Goal: Contribute content

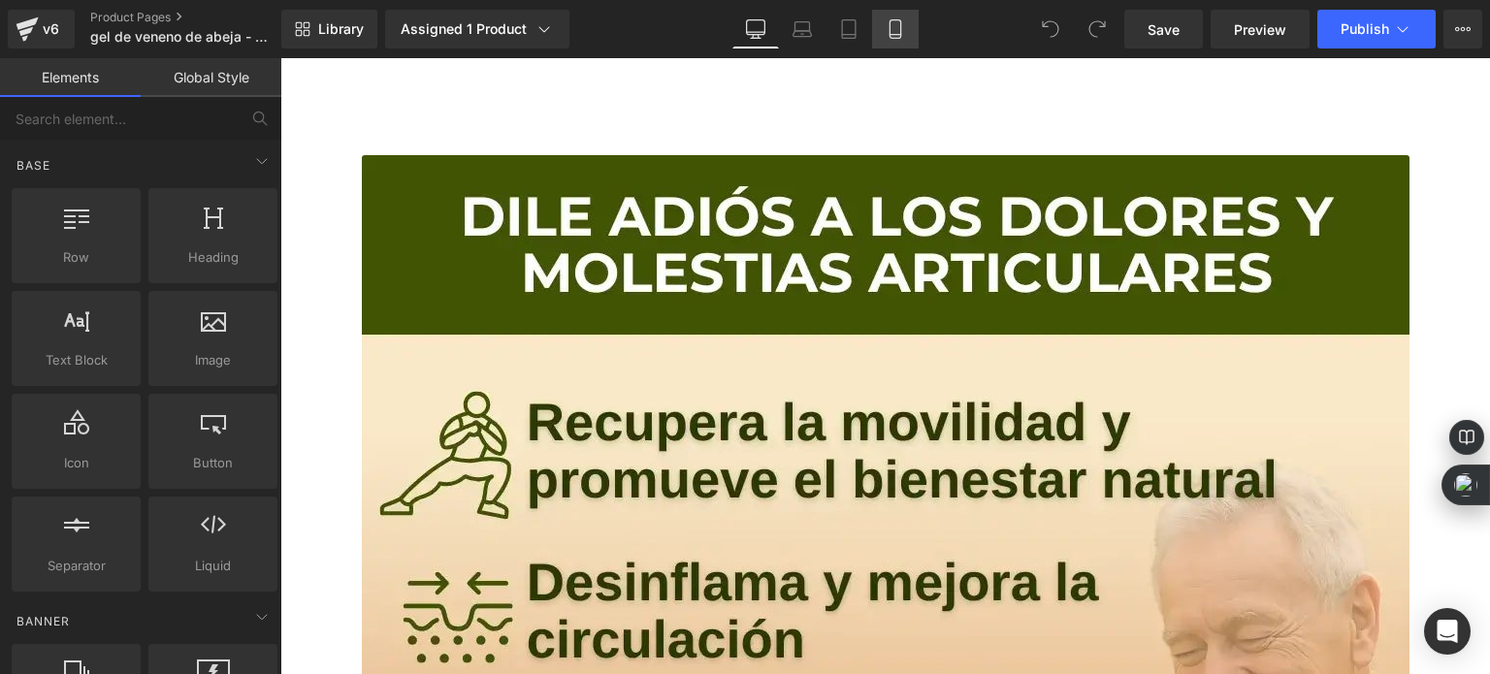
click at [904, 23] on link "Mobile" at bounding box center [895, 29] width 47 height 39
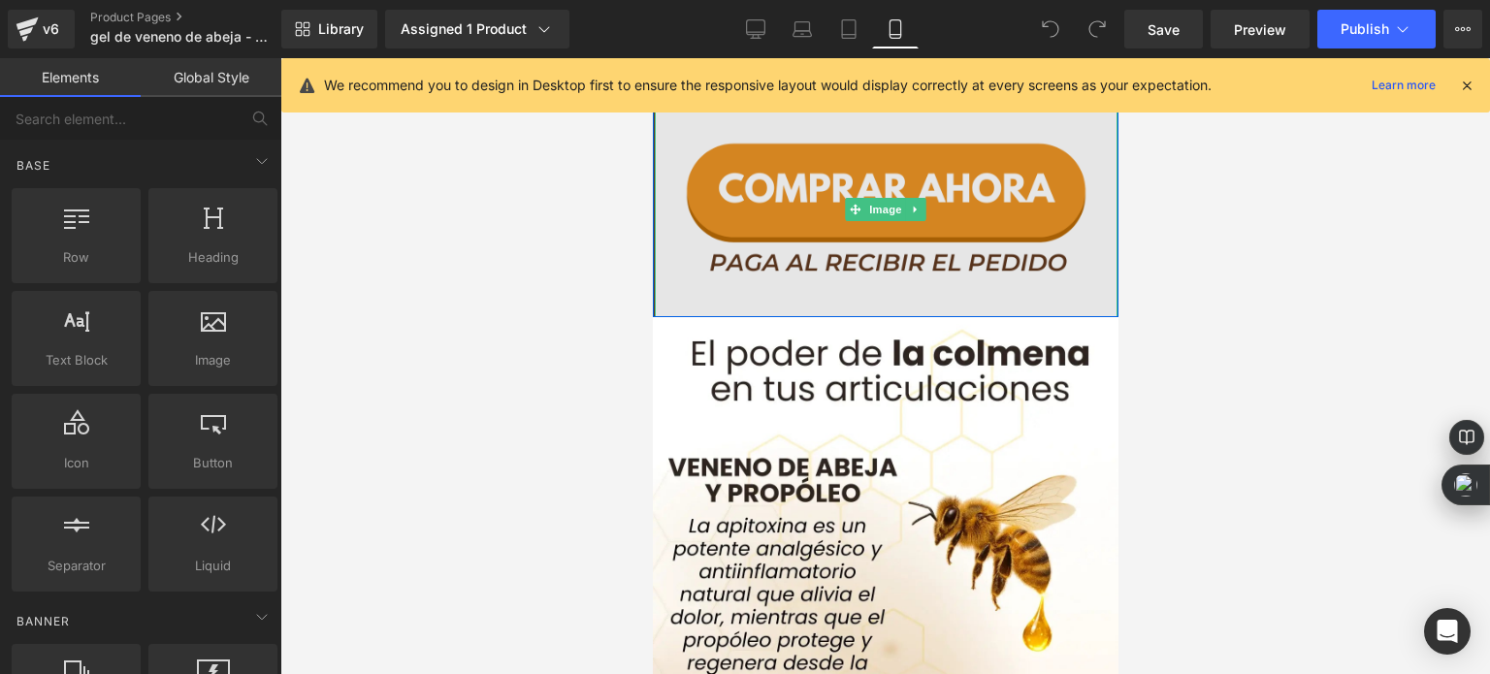
scroll to position [648, 0]
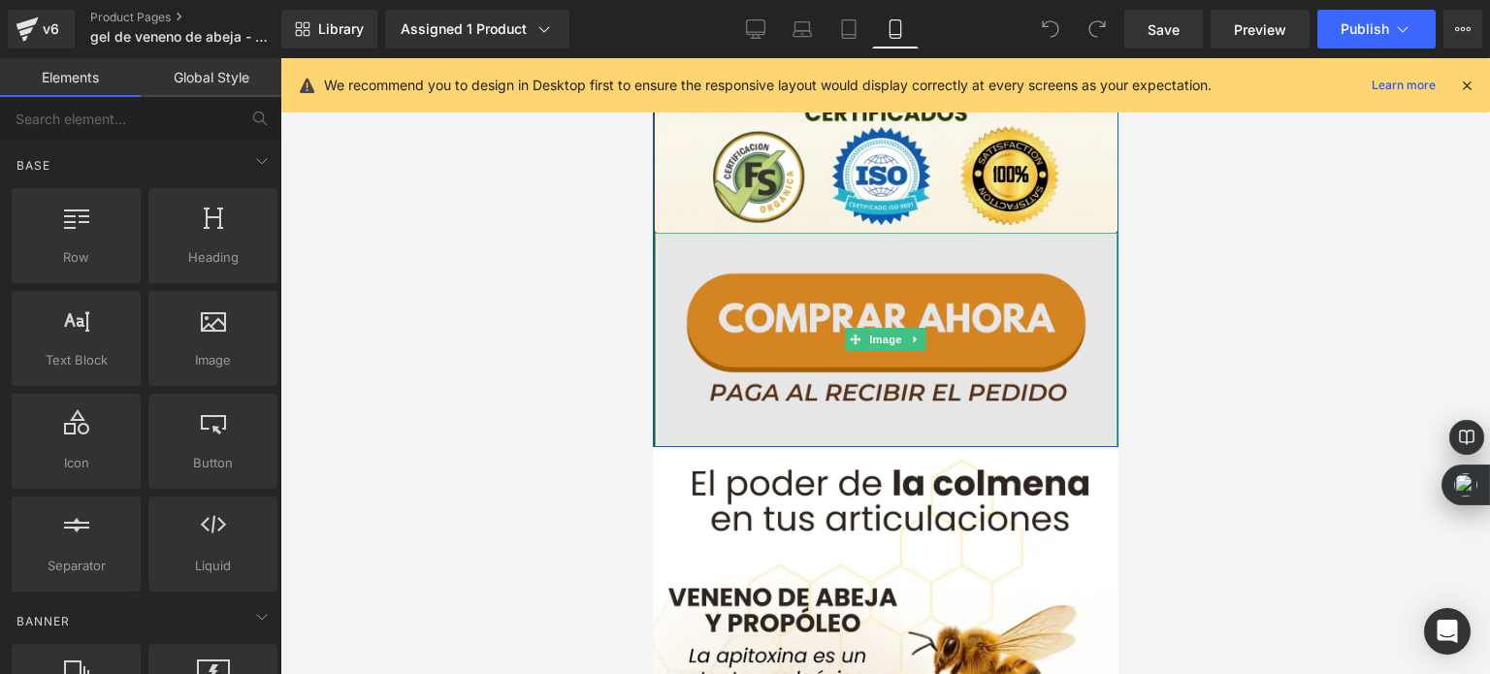
click at [817, 350] on img at bounding box center [885, 340] width 463 height 214
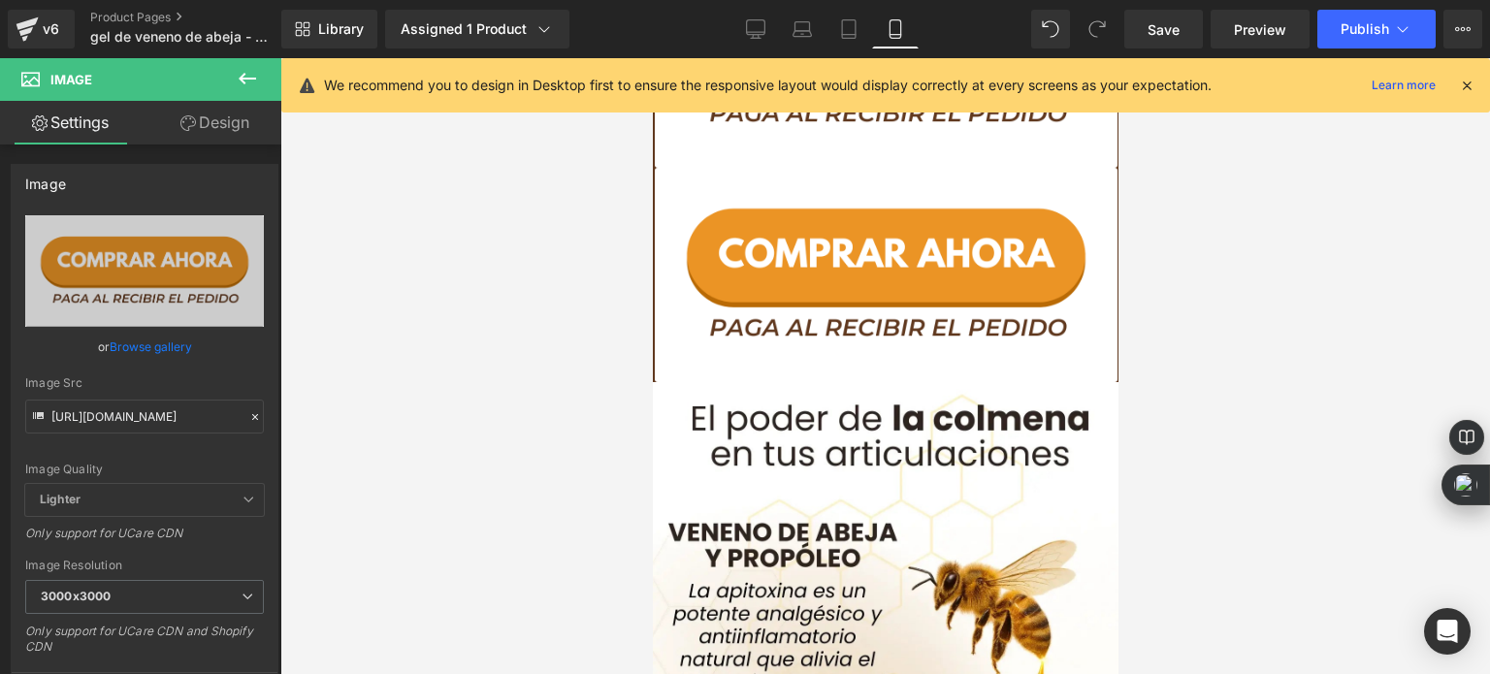
click at [530, 340] on div at bounding box center [885, 366] width 1210 height 616
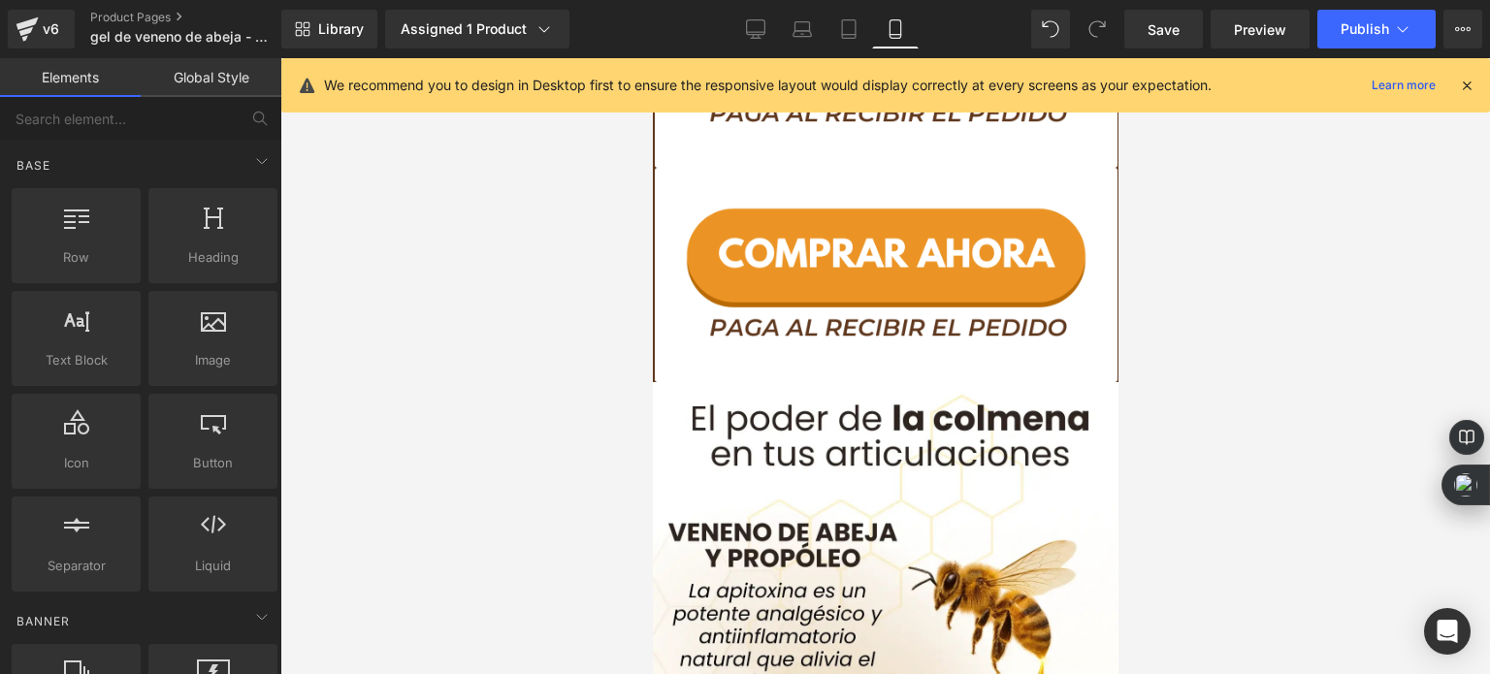
scroll to position [958, 0]
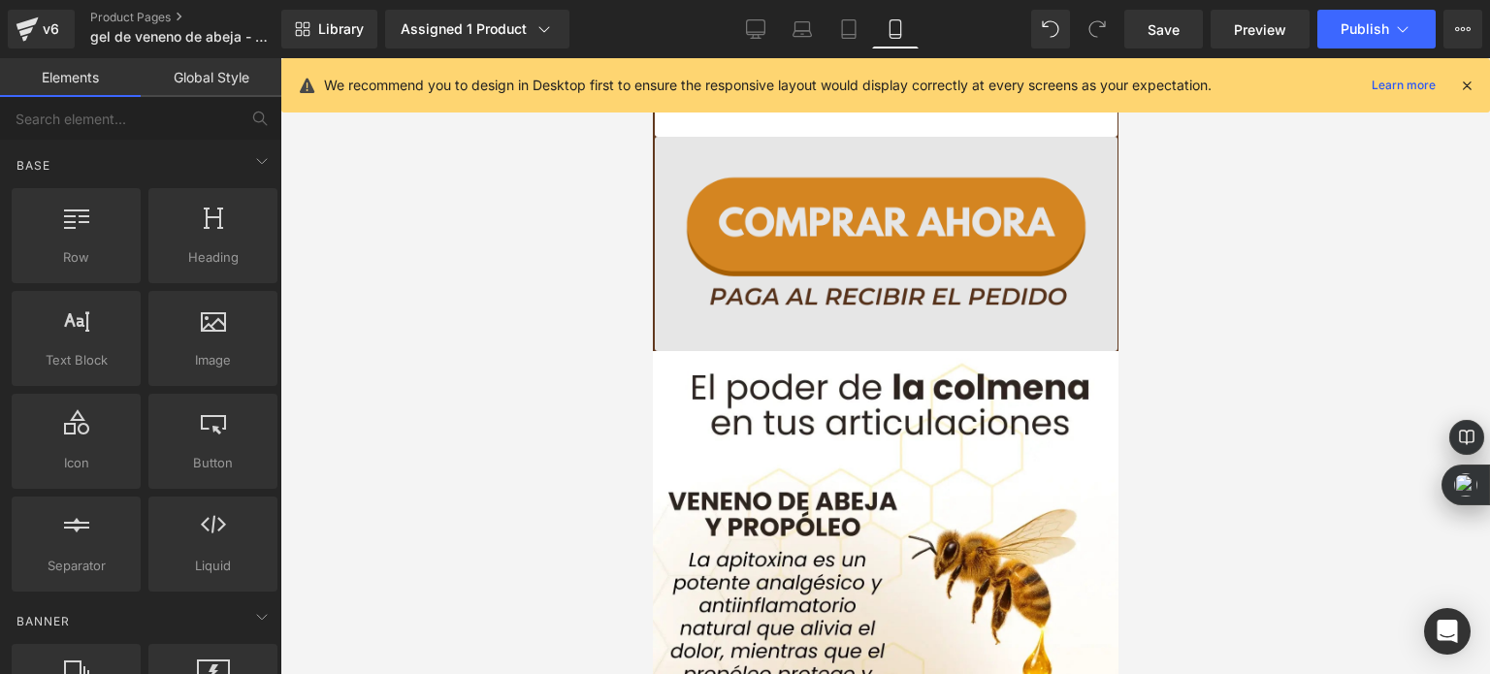
click at [858, 286] on img at bounding box center [885, 244] width 463 height 214
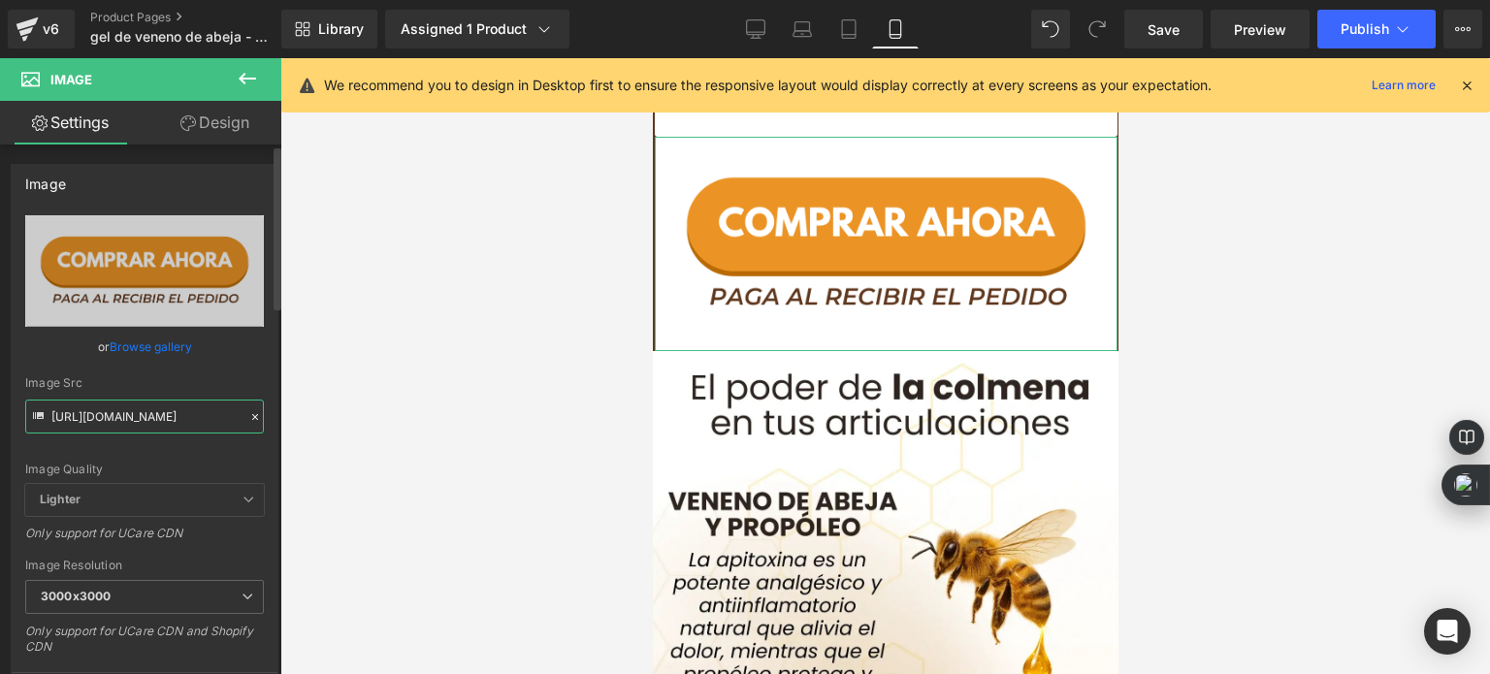
click at [156, 406] on input "[URL][DOMAIN_NAME]" at bounding box center [144, 417] width 239 height 34
paste input "[DOMAIN_NAME][URL]"
type input "[URL][DOMAIN_NAME]"
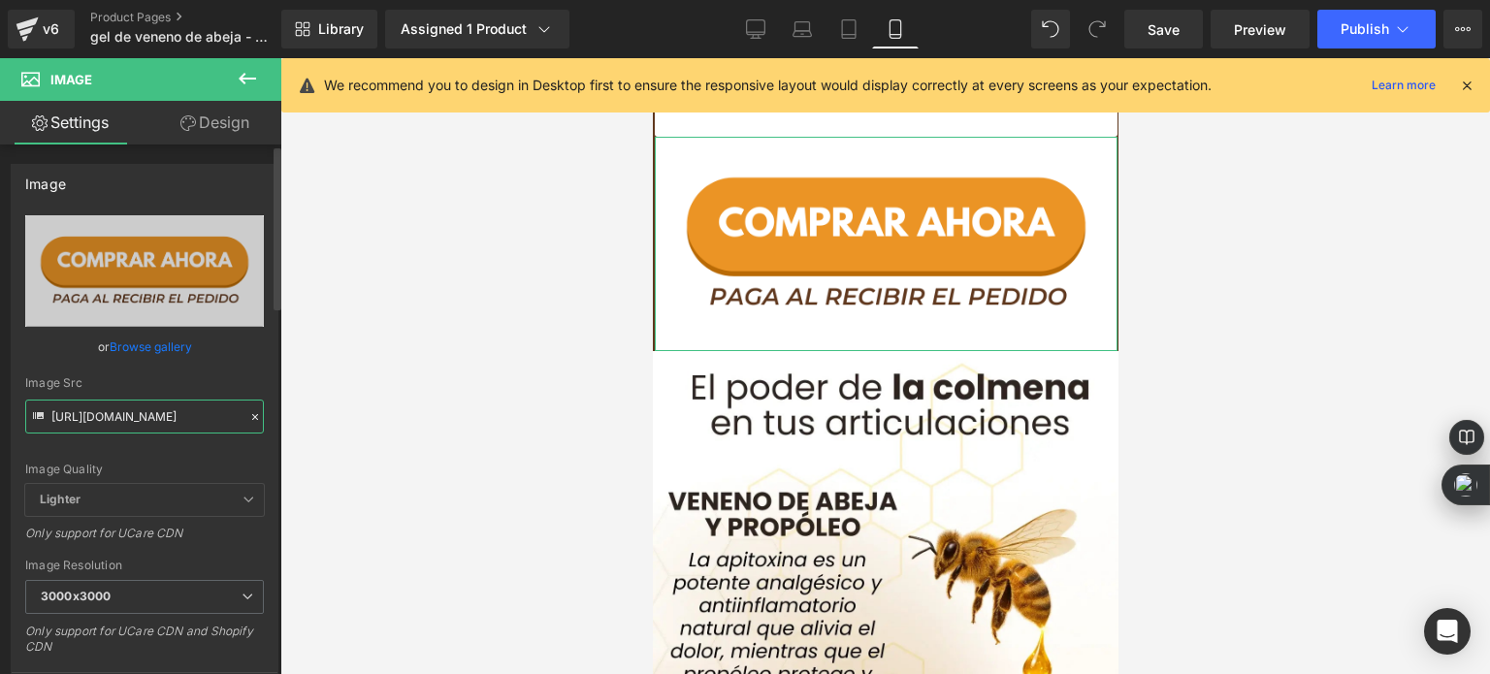
scroll to position [0, 1145]
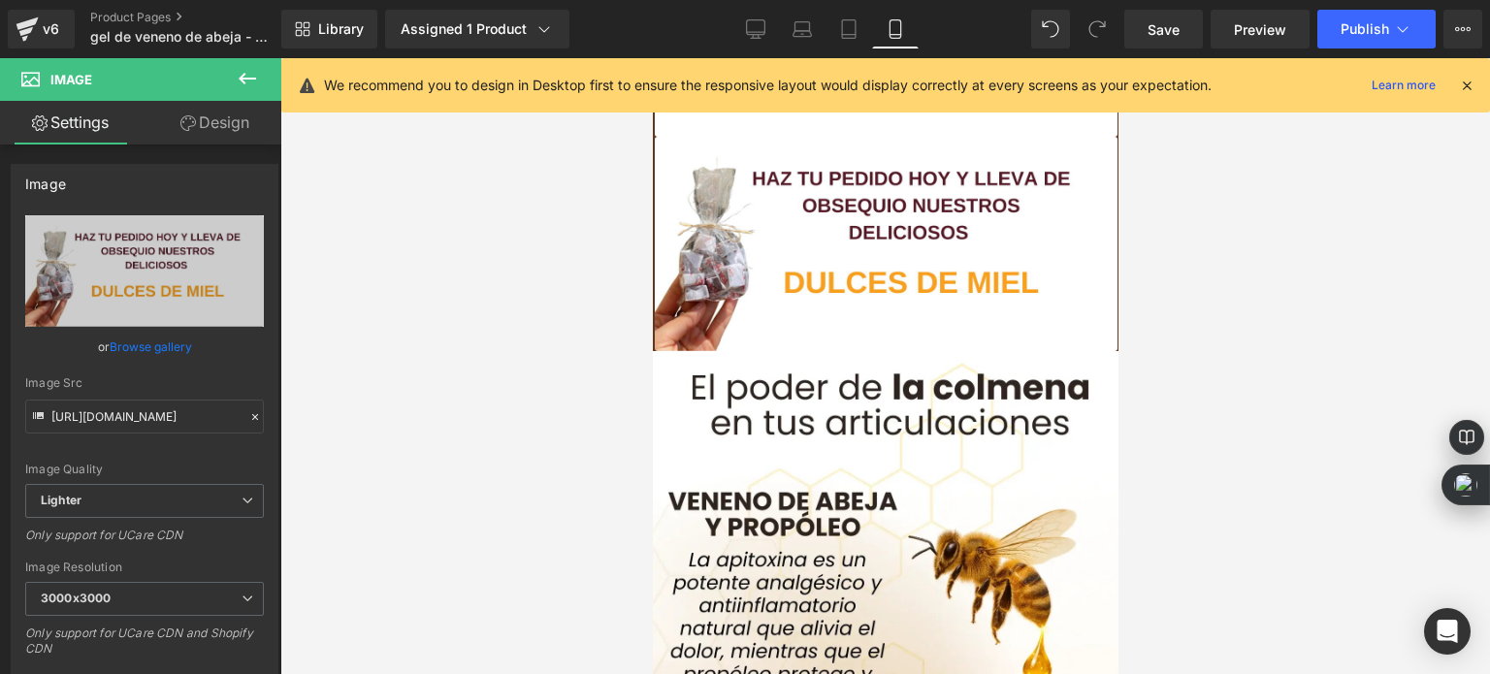
click at [404, 391] on div at bounding box center [885, 366] width 1210 height 616
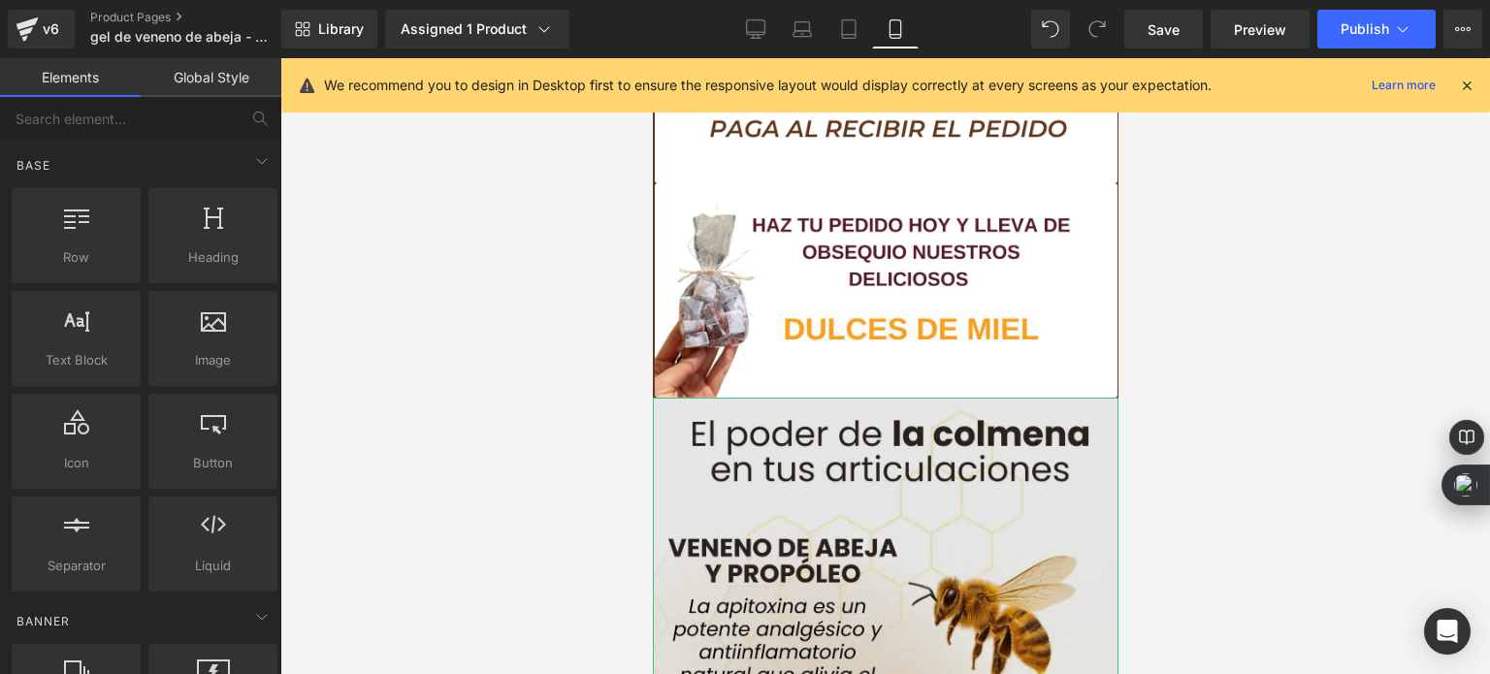
scroll to position [844, 0]
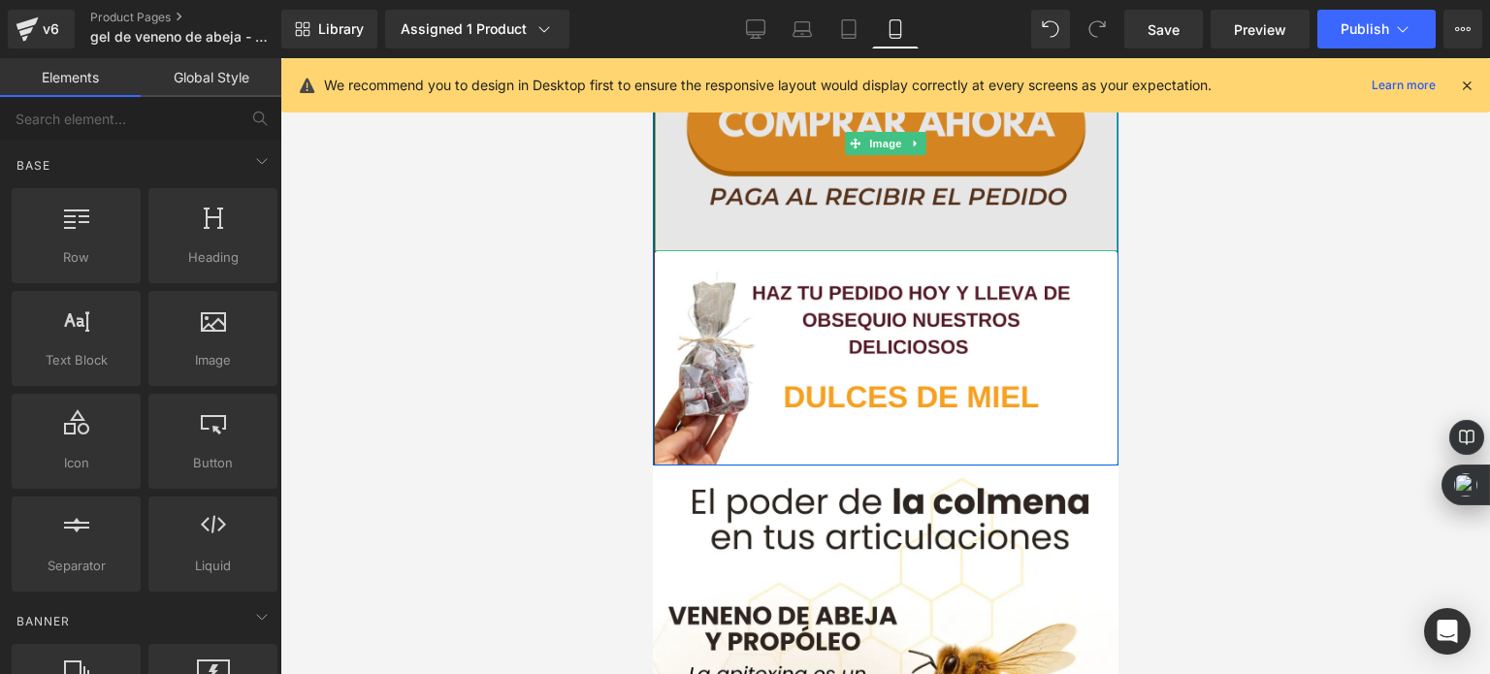
click at [798, 211] on img at bounding box center [885, 144] width 463 height 214
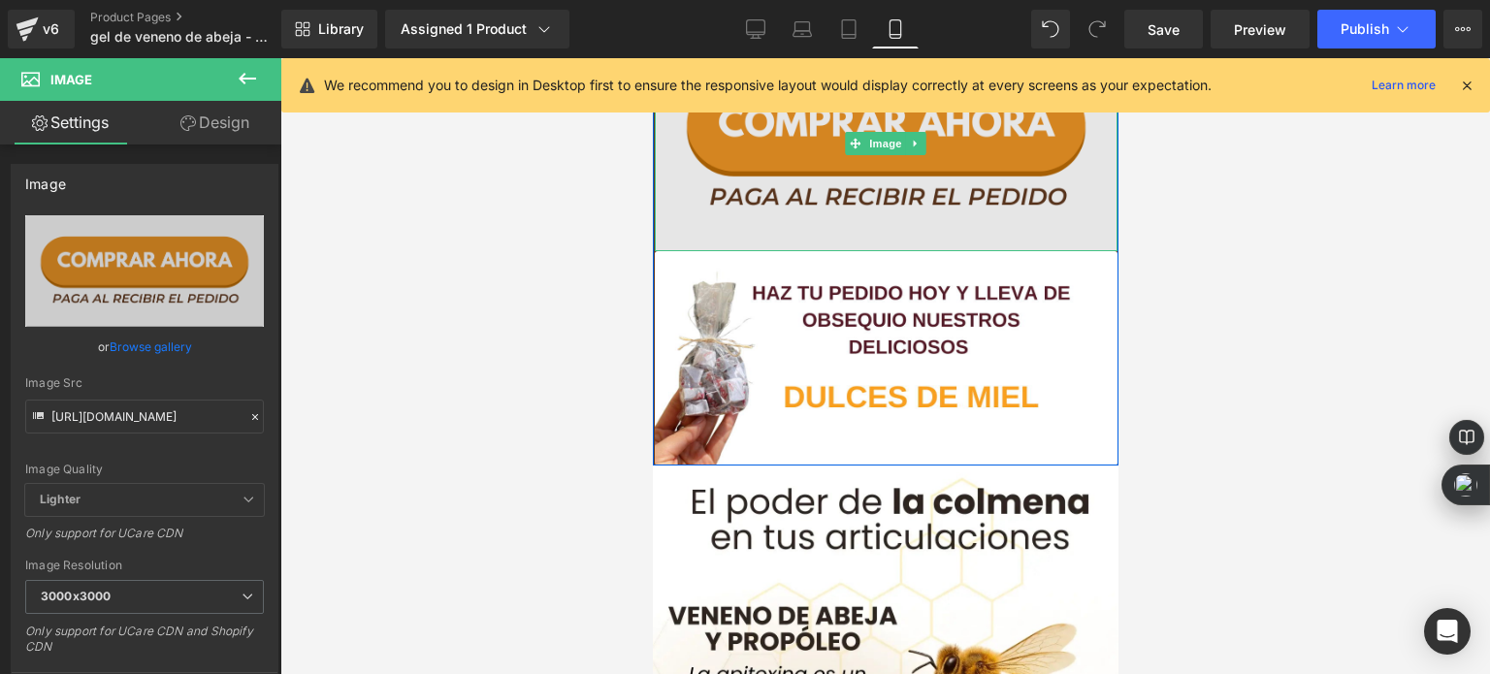
drag, startPoint x: 901, startPoint y: 247, endPoint x: 906, endPoint y: 232, distance: 16.3
click at [906, 232] on div "Image" at bounding box center [885, 144] width 463 height 214
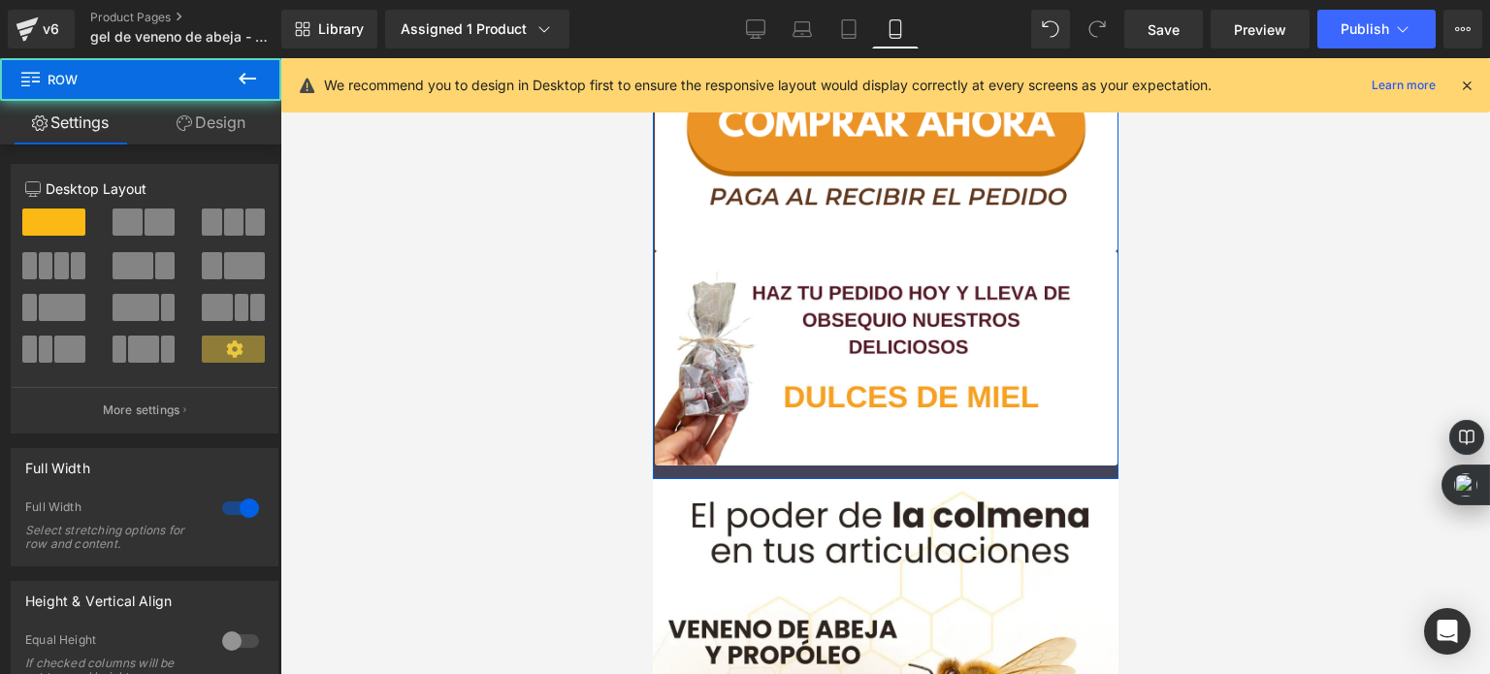
drag, startPoint x: 850, startPoint y: 464, endPoint x: 849, endPoint y: 483, distance: 19.4
click at [849, 479] on div at bounding box center [885, 473] width 466 height 14
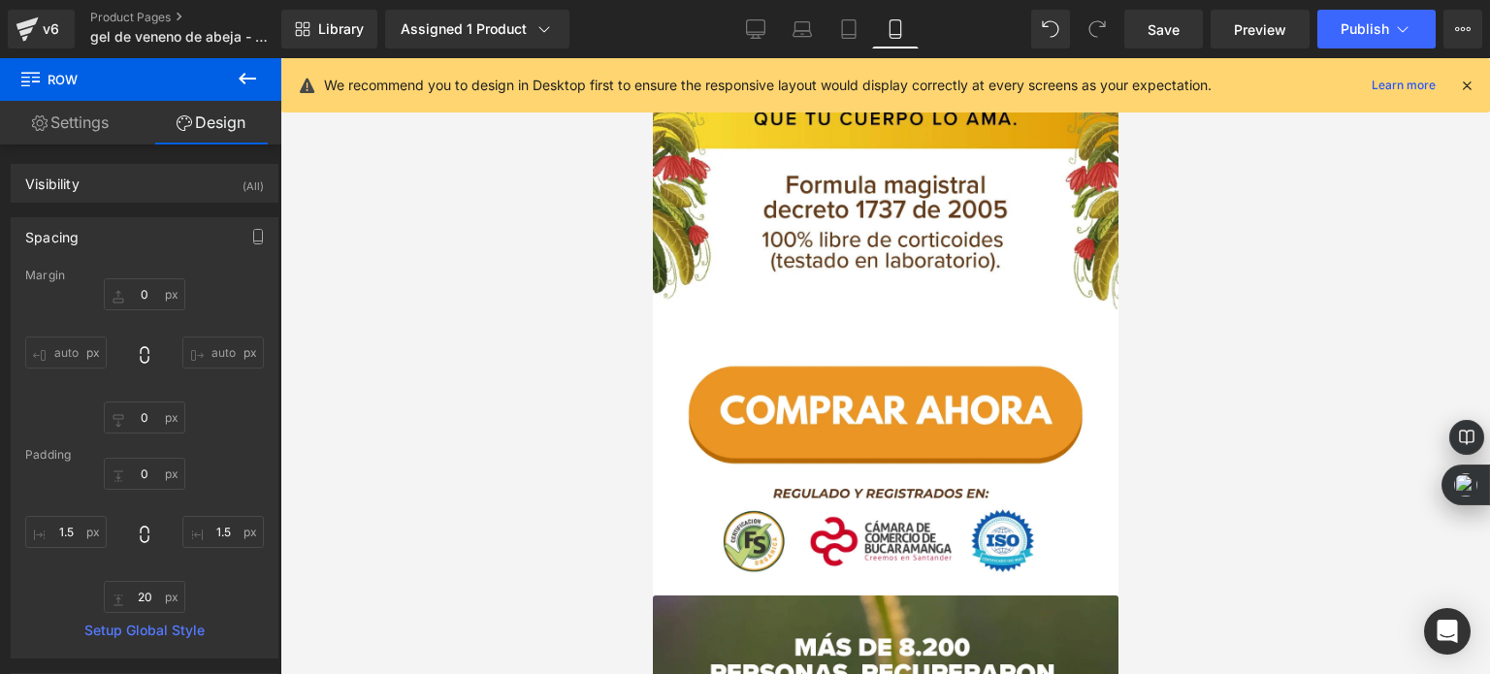
scroll to position [6353, 0]
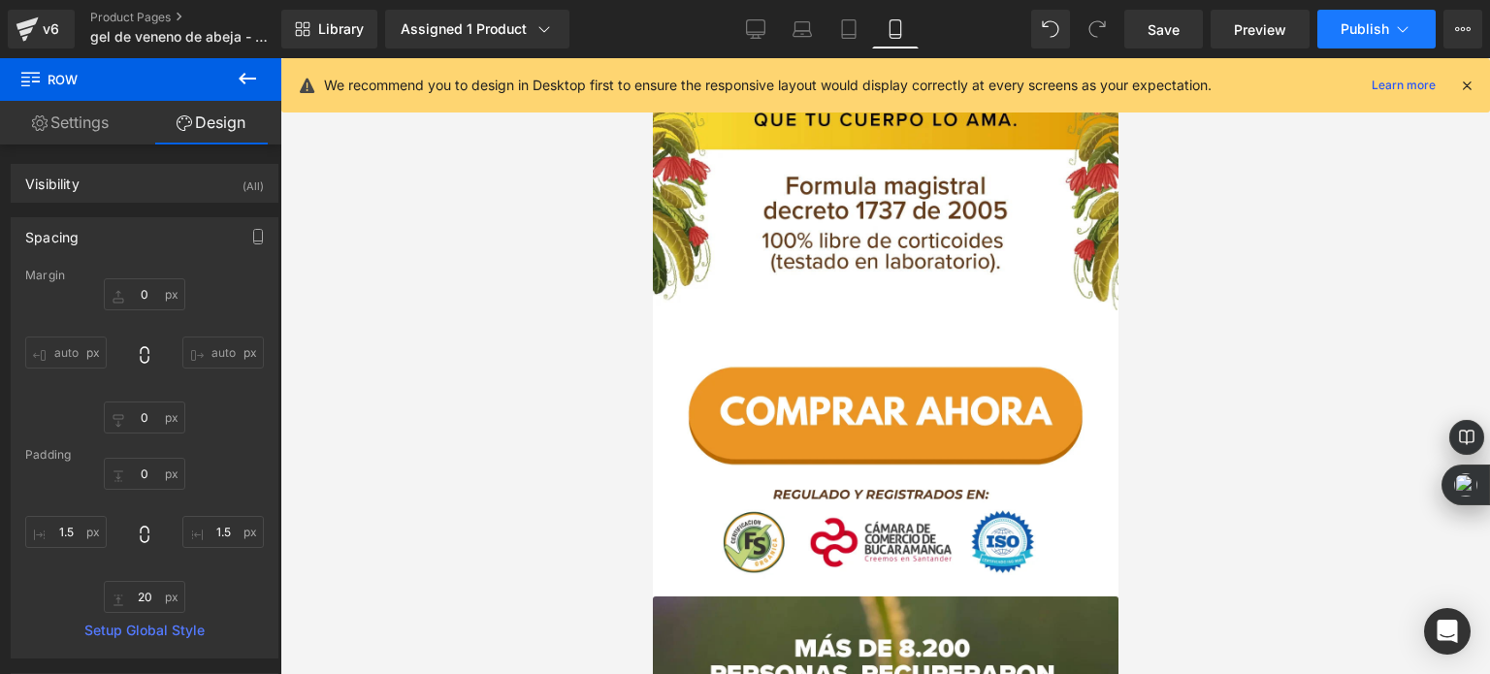
click at [1350, 32] on span "Publish" at bounding box center [1364, 29] width 48 height 16
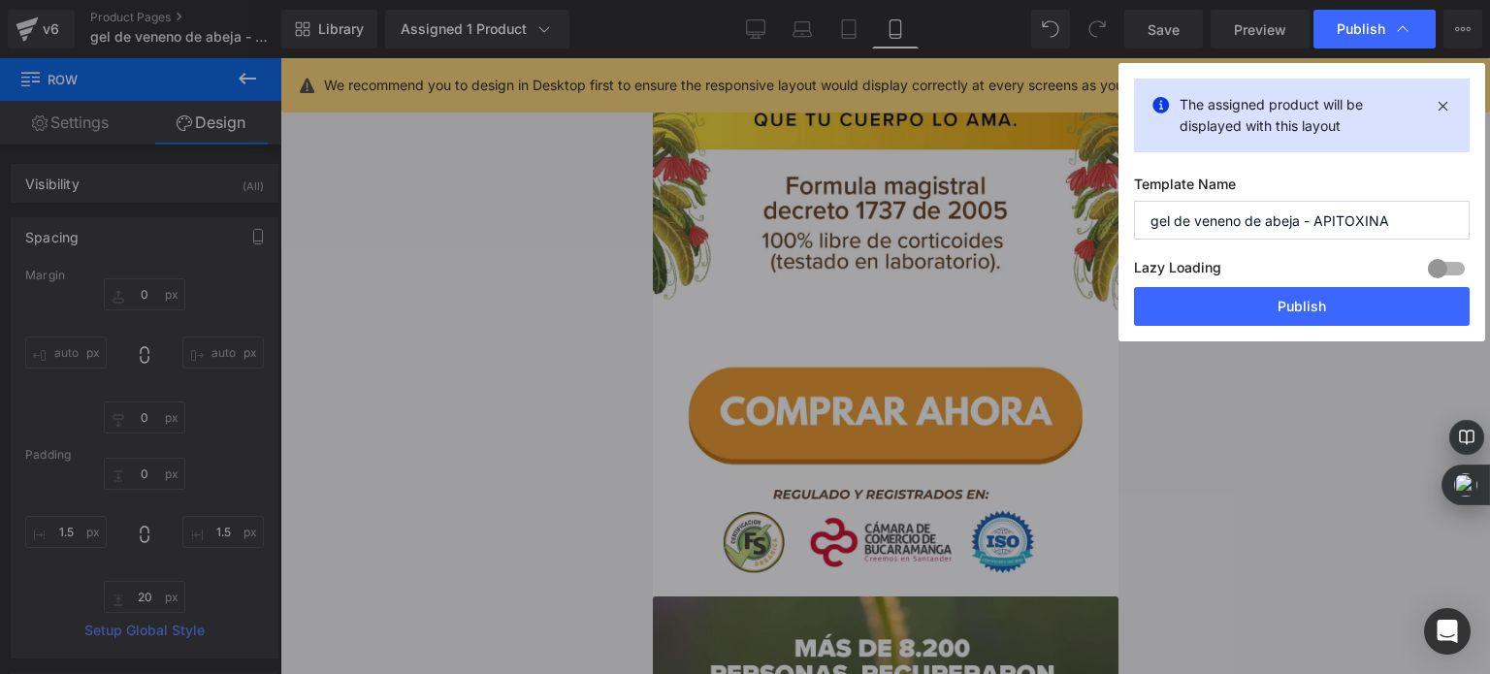
click at [1235, 294] on button "Publish" at bounding box center [1302, 306] width 336 height 39
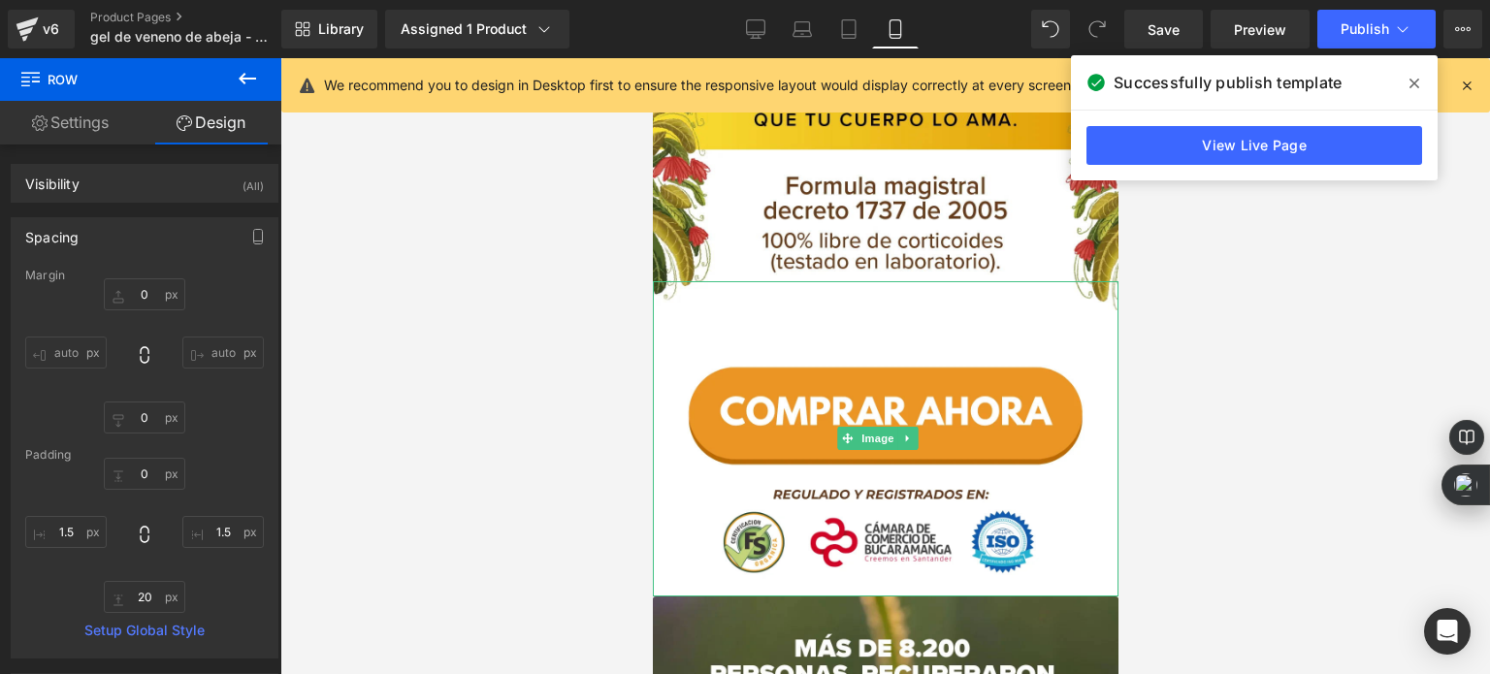
click at [560, 219] on div at bounding box center [885, 366] width 1210 height 616
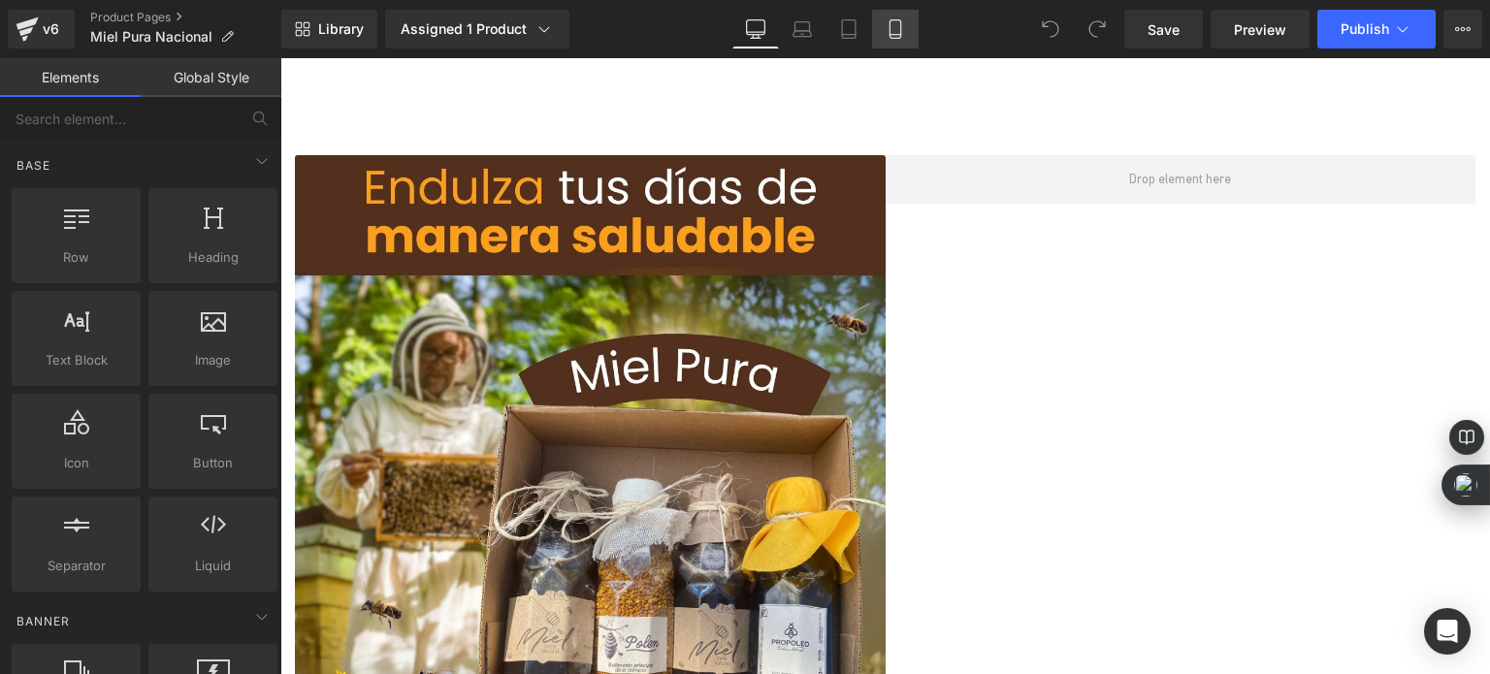
click at [888, 43] on link "Mobile" at bounding box center [895, 29] width 47 height 39
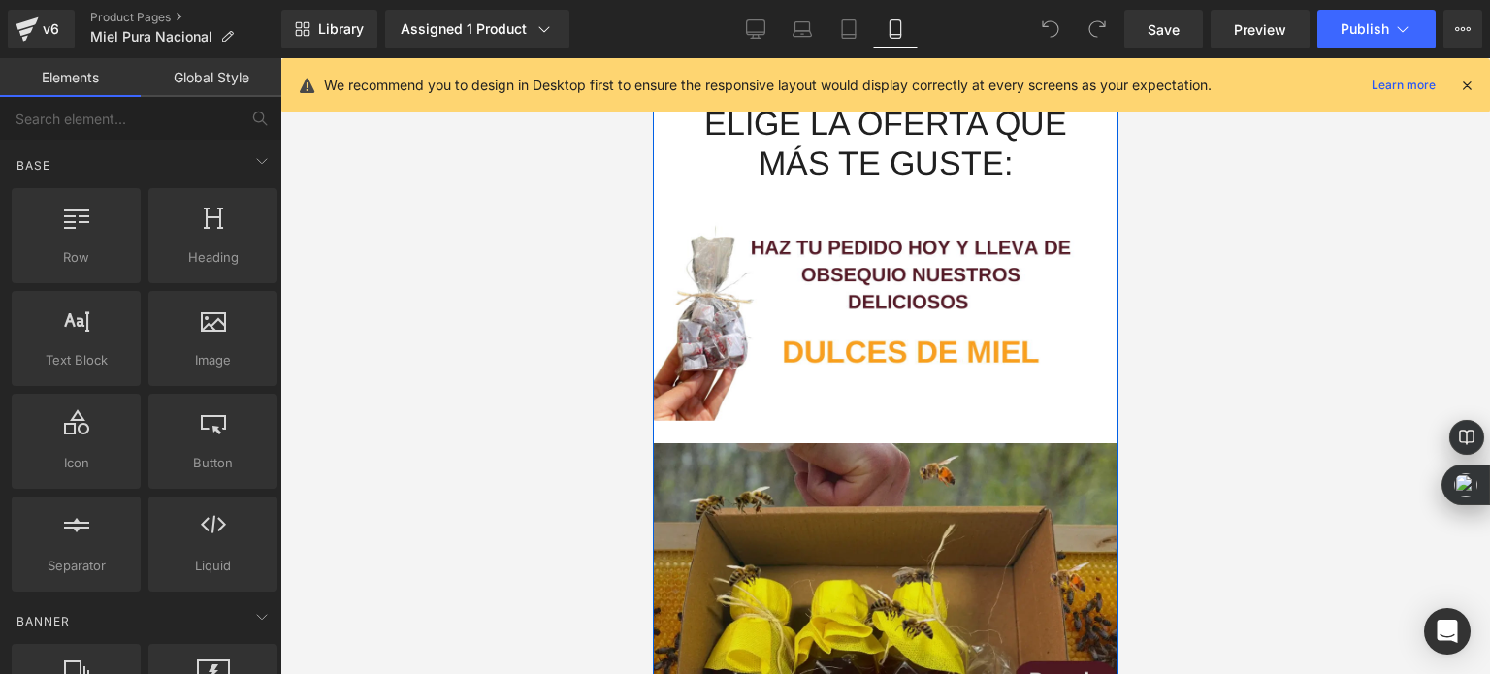
scroll to position [2349, 0]
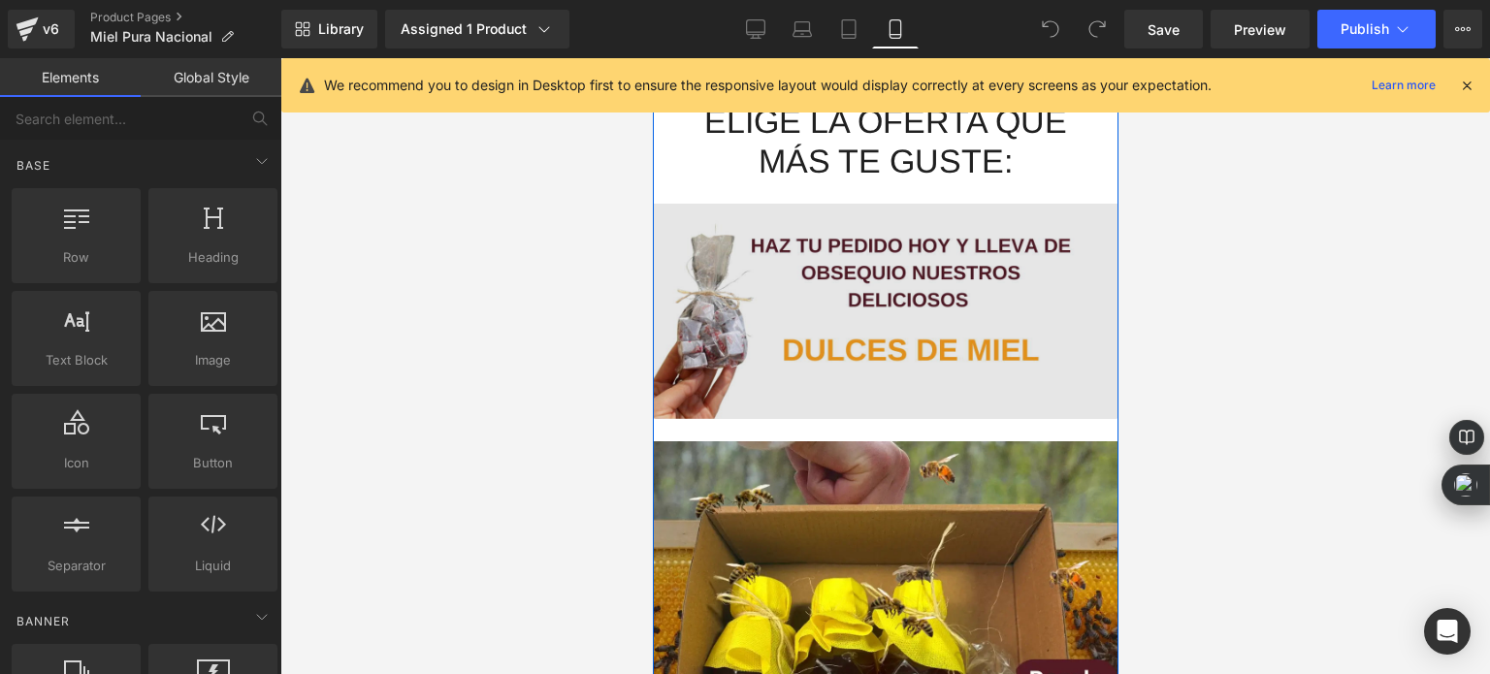
click at [790, 352] on img at bounding box center [885, 300] width 466 height 238
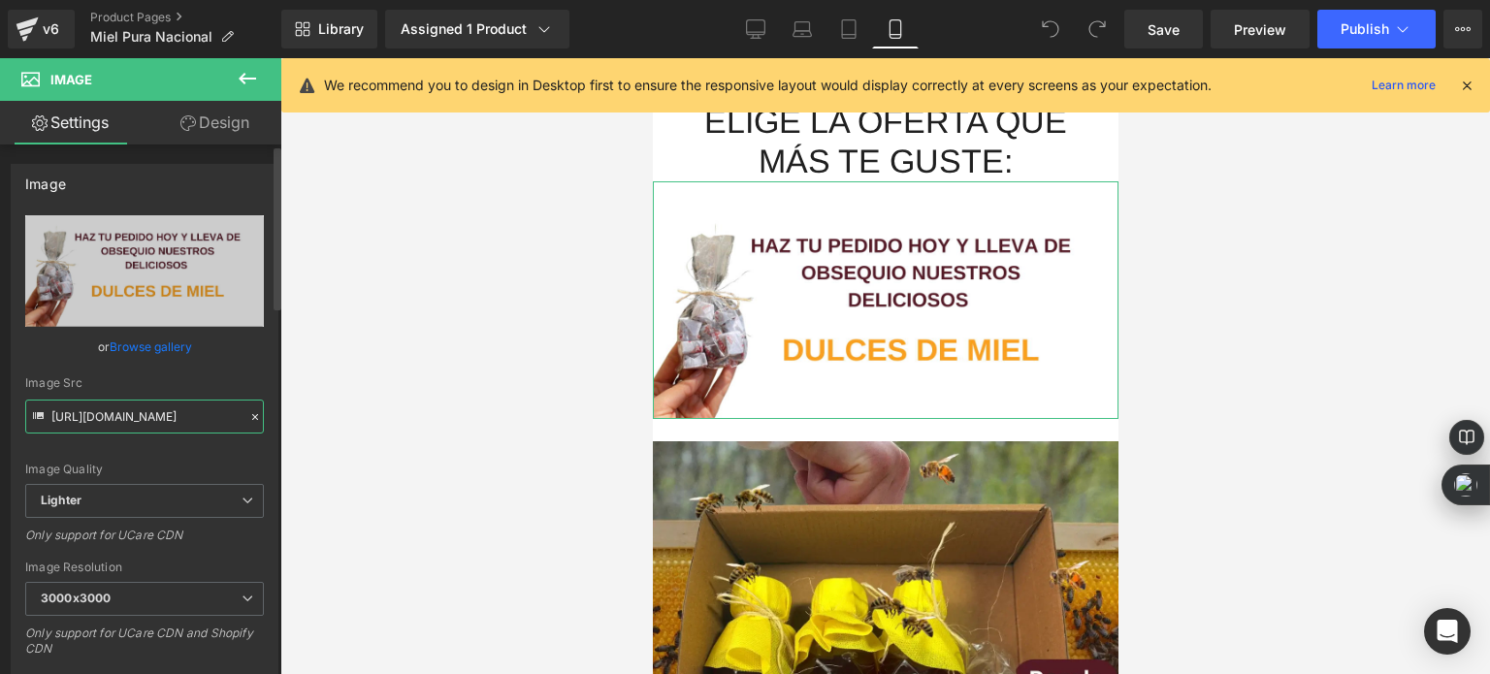
click at [171, 418] on input "[URL][DOMAIN_NAME]" at bounding box center [144, 417] width 239 height 34
click at [175, 419] on input "[URL][DOMAIN_NAME]" at bounding box center [144, 417] width 239 height 34
click at [176, 419] on input "[URL][DOMAIN_NAME]" at bounding box center [144, 417] width 239 height 34
click at [175, 419] on input "[URL][DOMAIN_NAME]" at bounding box center [144, 417] width 239 height 34
